Goal: Book appointment/travel/reservation

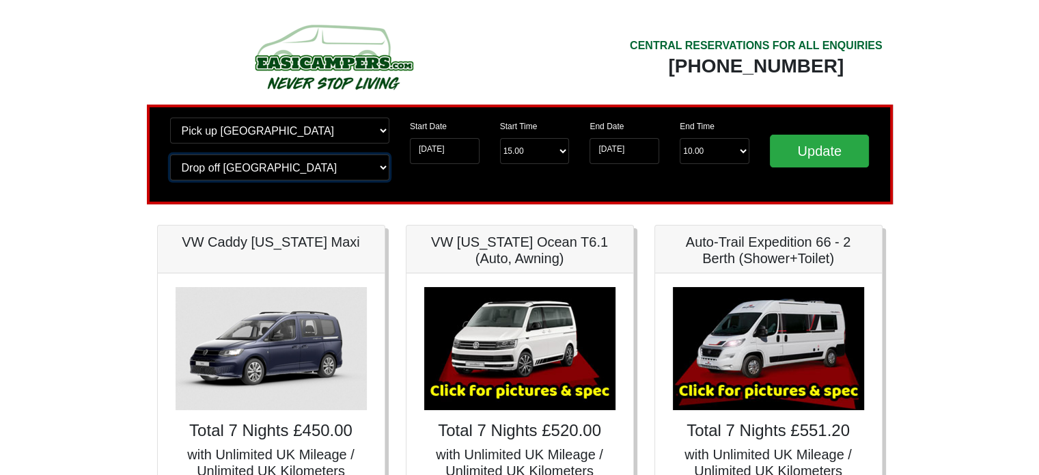
click at [274, 161] on select "Change drop off location? Drop off [GEOGRAPHIC_DATA] [GEOGRAPHIC_DATA] [GEOGRAP…" at bounding box center [279, 167] width 219 height 26
